Goal: Task Accomplishment & Management: Manage account settings

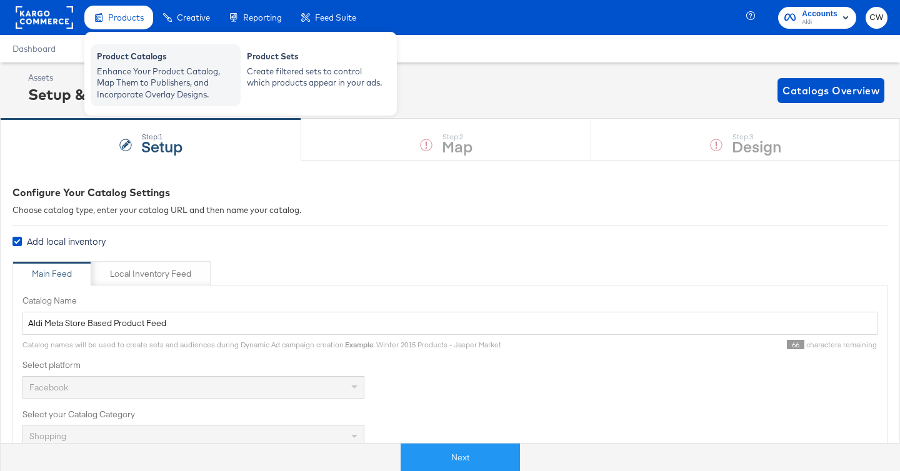
click at [151, 73] on div "Enhance Your Product Catalog, Map Them to Publishers, and Incorporate Overlay D…" at bounding box center [166, 83] width 138 height 35
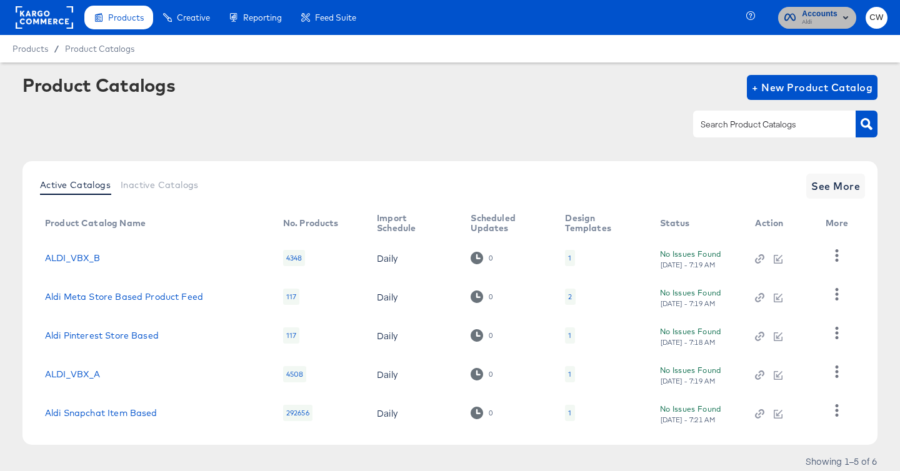
click at [814, 21] on span "Aldi" at bounding box center [820, 23] width 36 height 10
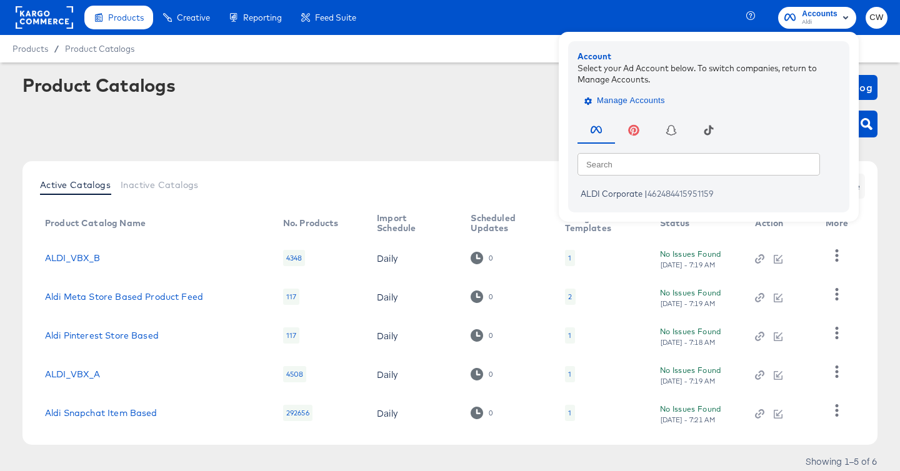
click at [633, 102] on span "Manage Accounts" at bounding box center [626, 101] width 78 height 14
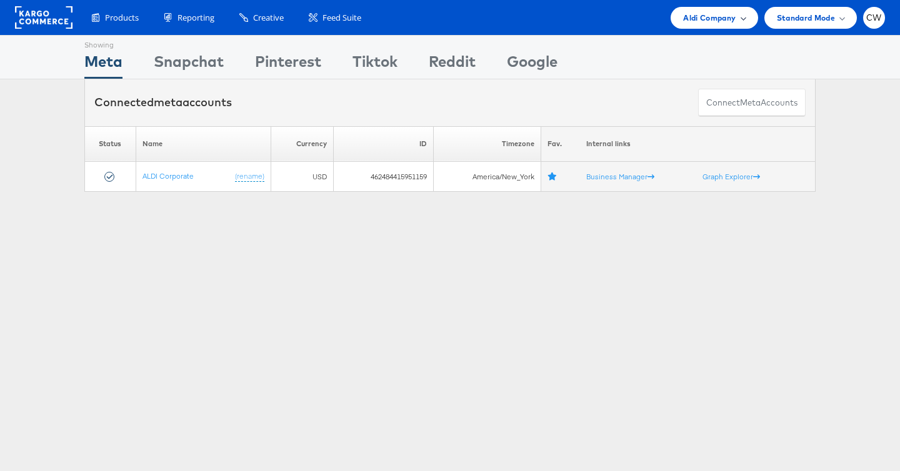
click at [696, 16] on span "Aldi Company" at bounding box center [709, 17] width 53 height 13
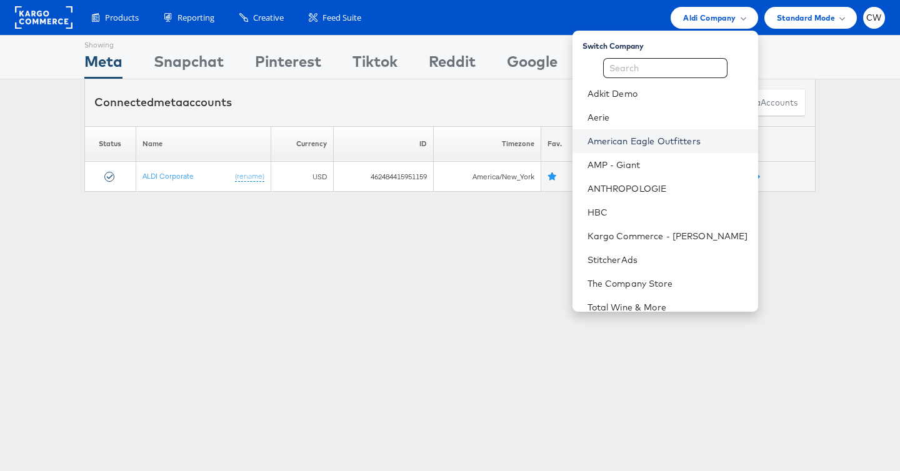
click at [655, 140] on link "American Eagle Outfitters" at bounding box center [668, 141] width 161 height 13
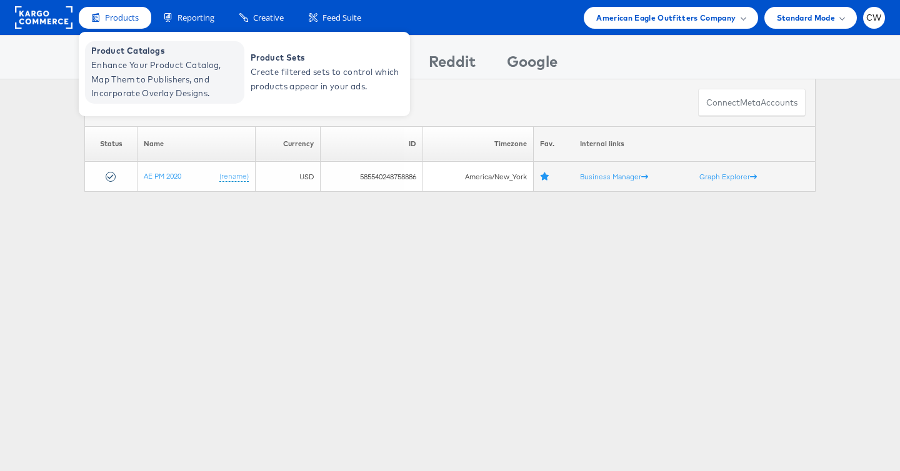
click at [143, 71] on span "Enhance Your Product Catalog, Map Them to Publishers, and Incorporate Overlay D…" at bounding box center [166, 79] width 150 height 43
